Goal: Find specific page/section: Find specific page/section

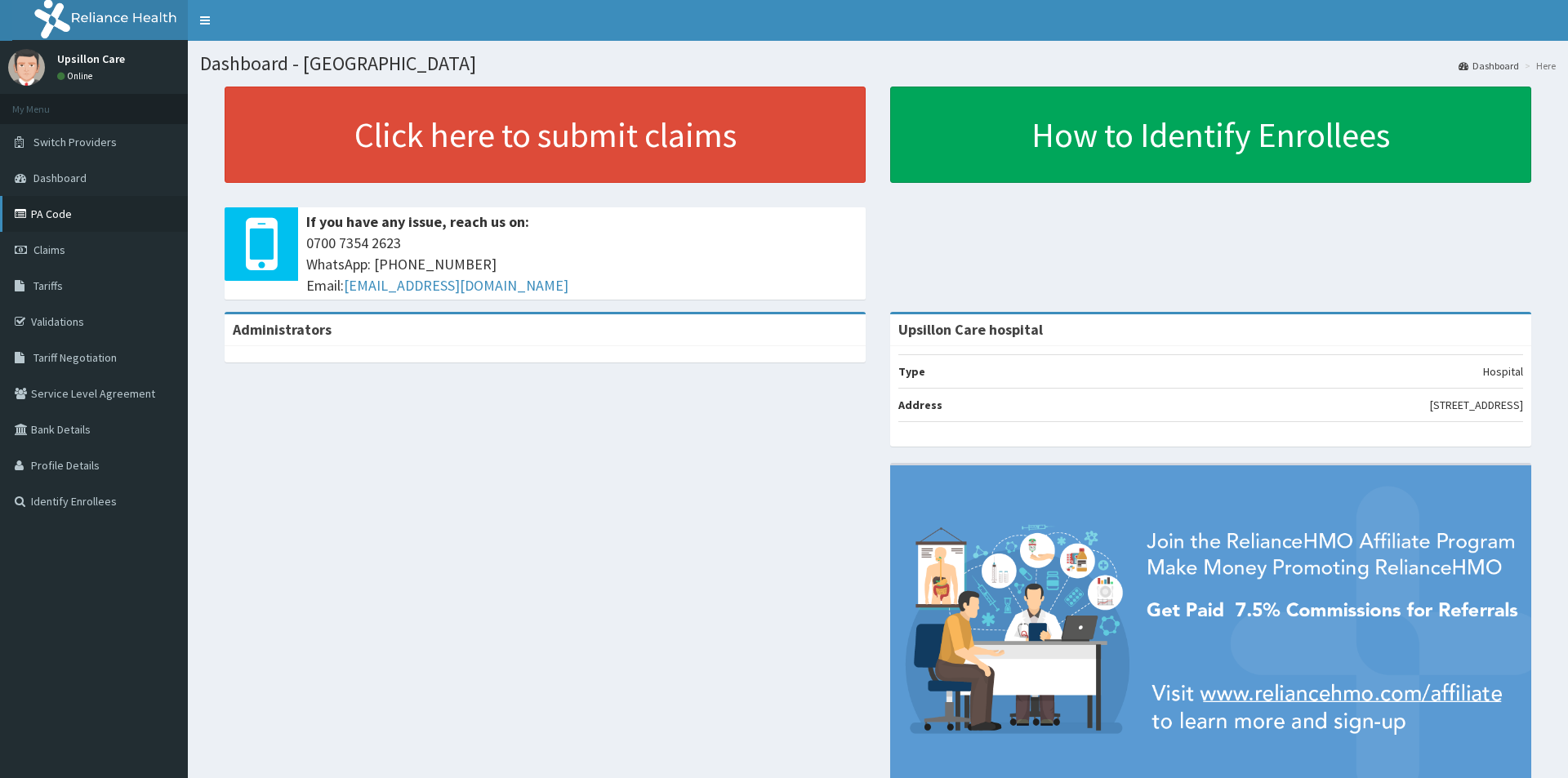
click at [97, 209] on link "PA Code" at bounding box center [93, 213] width 187 height 36
click at [102, 206] on link "PA Code" at bounding box center [93, 213] width 187 height 36
